Goal: Task Accomplishment & Management: Use online tool/utility

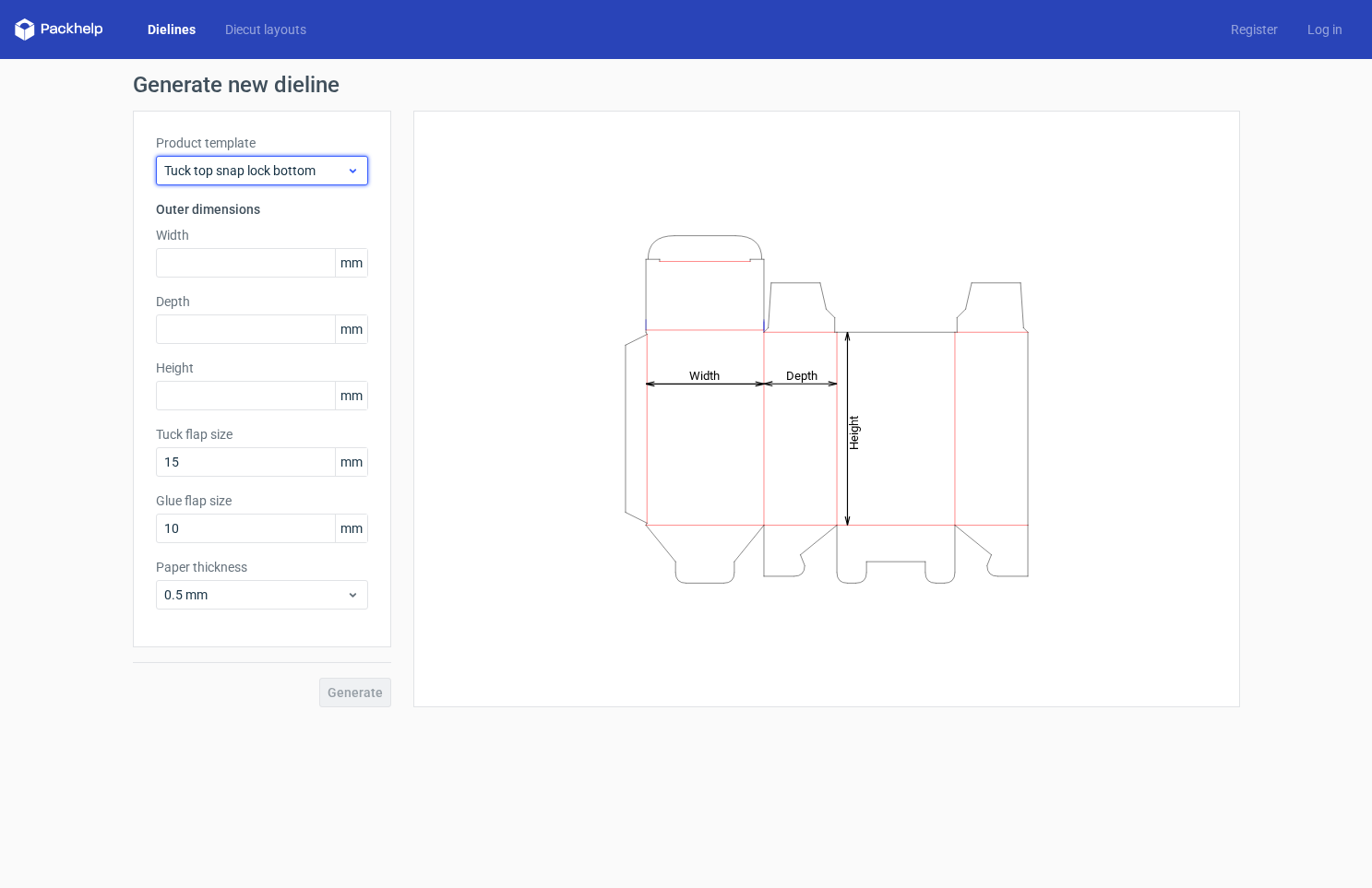
click at [194, 171] on span "Tuck top snap lock bottom" at bounding box center [255, 171] width 181 height 19
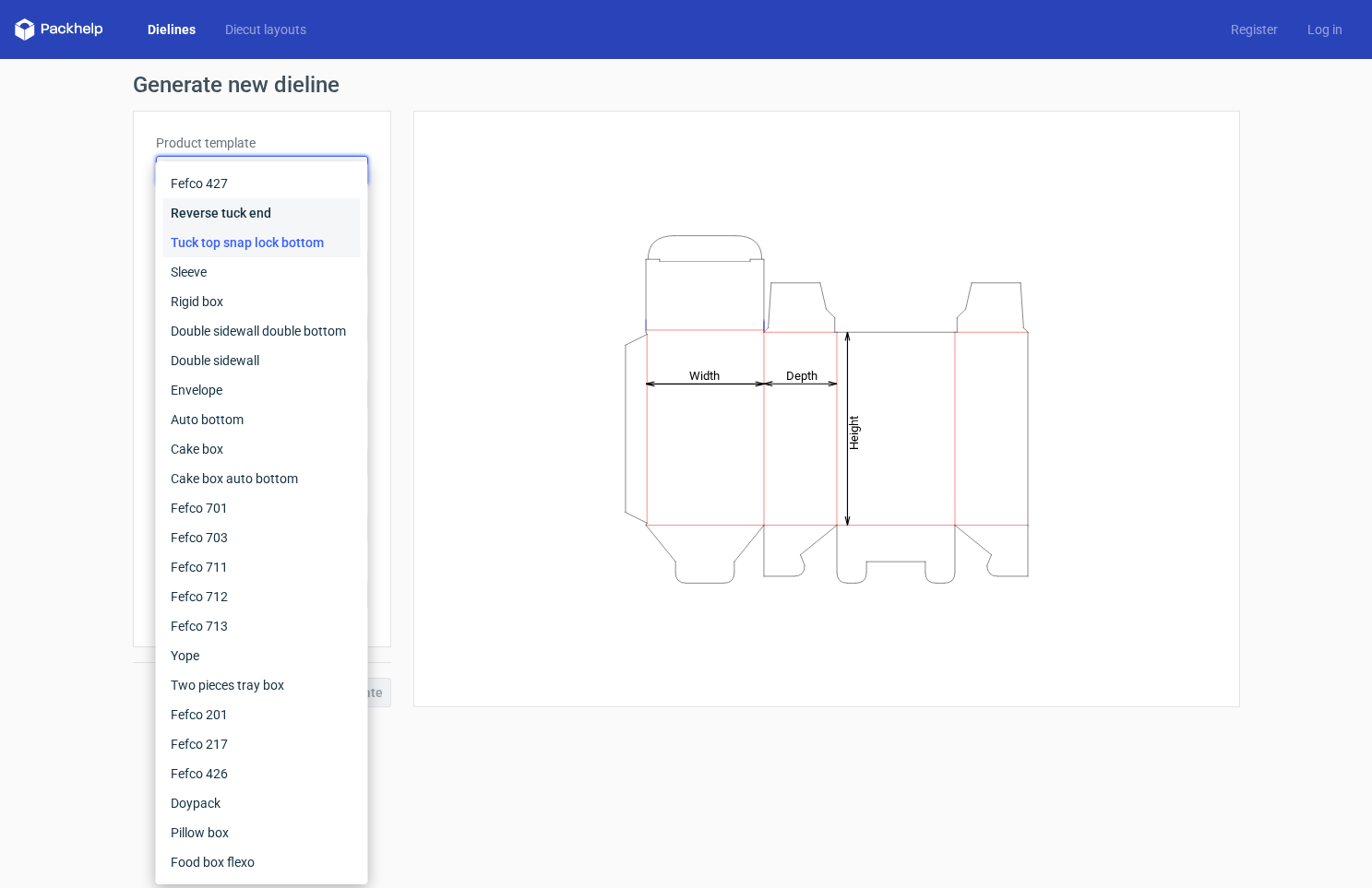
click at [207, 214] on div "Reverse tuck end" at bounding box center [262, 213] width 197 height 30
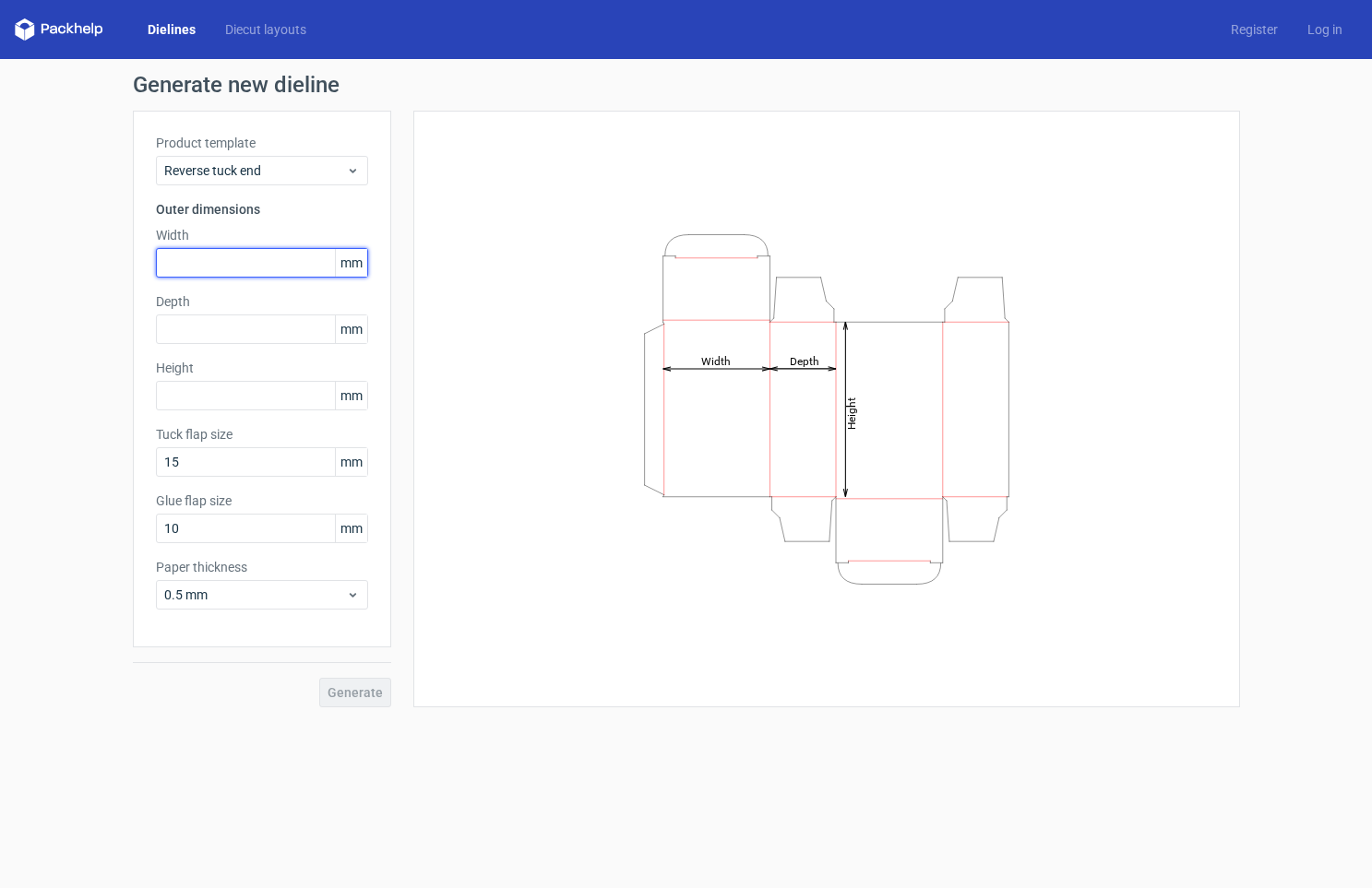
click at [196, 266] on input "text" at bounding box center [262, 263] width 212 height 30
type input "58"
type input "35"
type input "83"
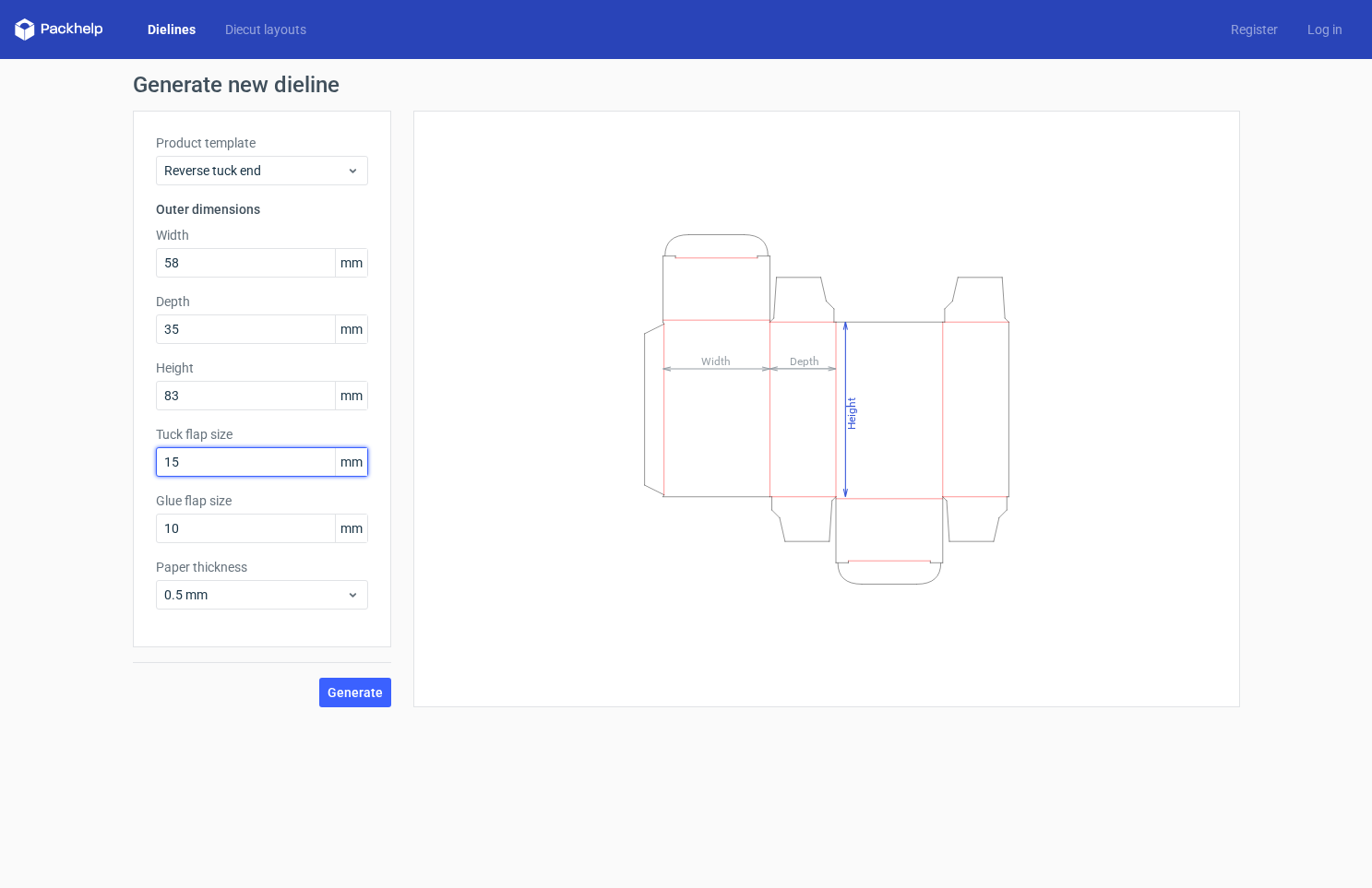
click at [196, 469] on input "15" at bounding box center [262, 462] width 212 height 30
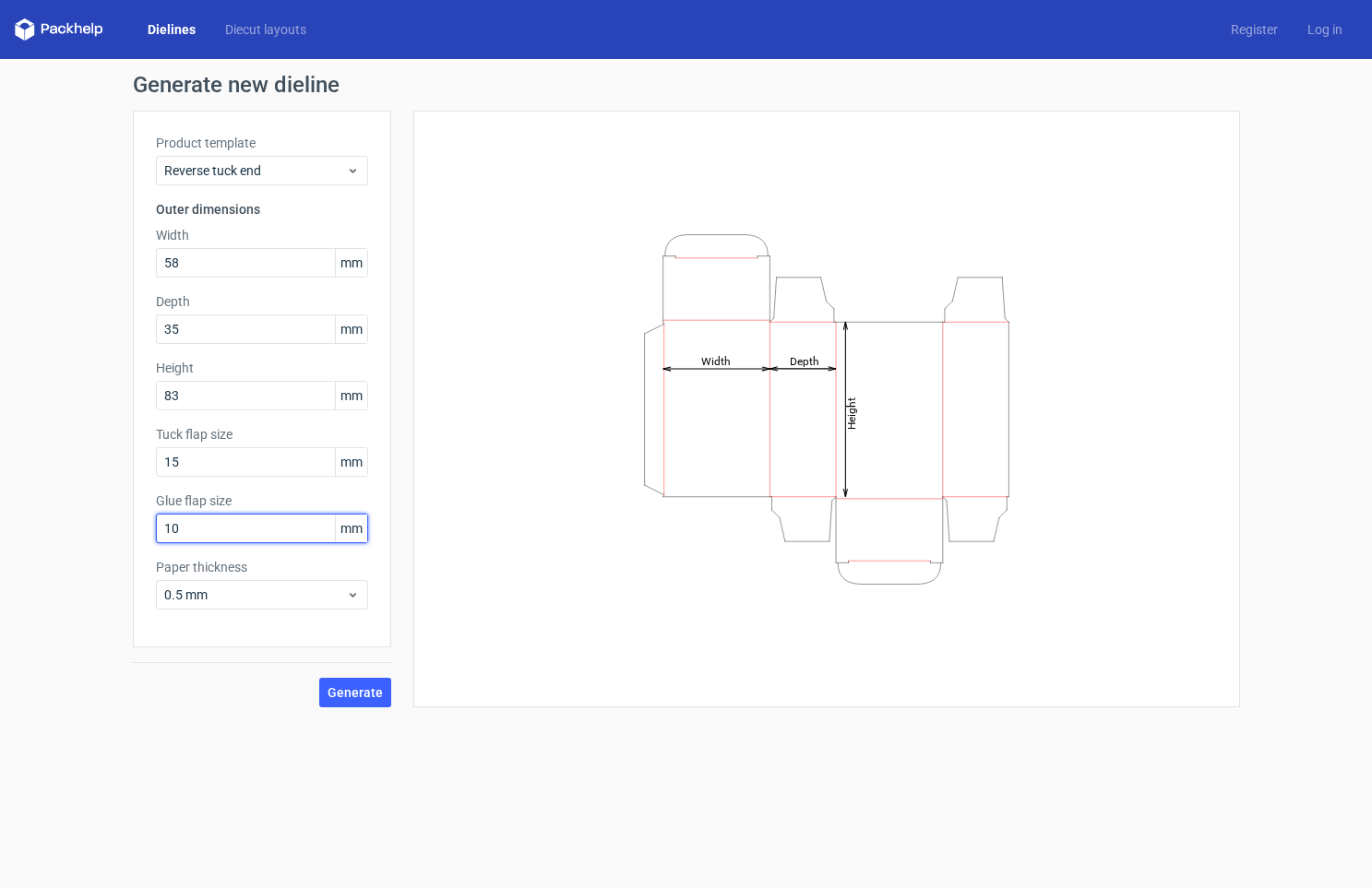
click at [195, 530] on input "10" at bounding box center [262, 529] width 212 height 30
type input "12"
click at [375, 696] on span "Generate" at bounding box center [354, 693] width 55 height 13
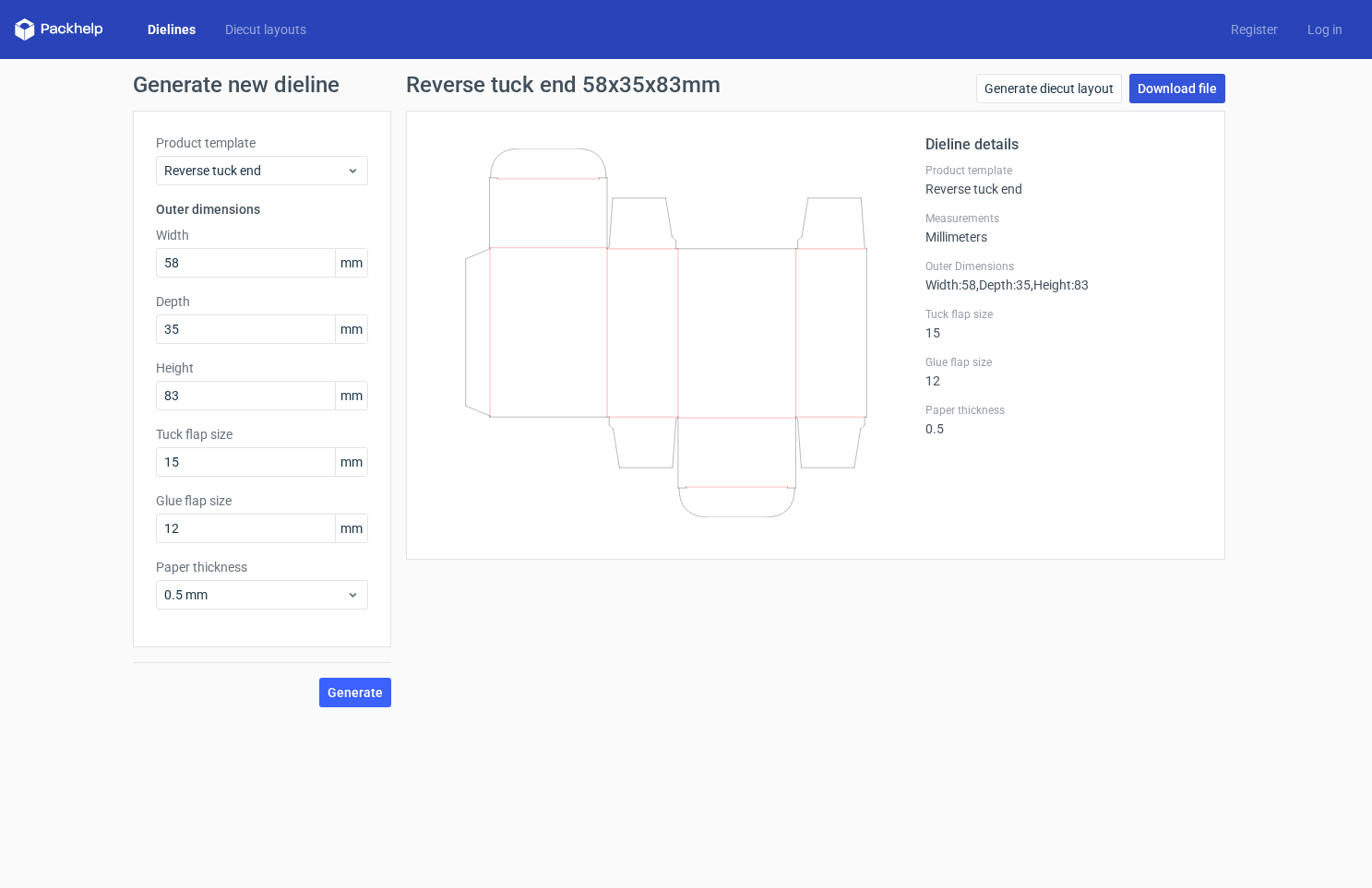
click at [1187, 87] on link "Download file" at bounding box center [1177, 89] width 96 height 30
